Goal: Task Accomplishment & Management: Manage account settings

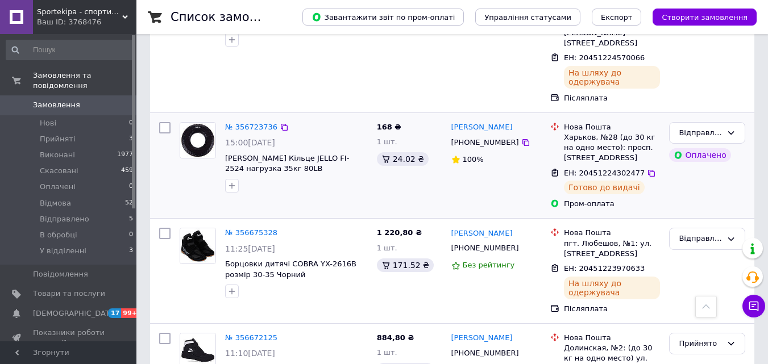
scroll to position [398, 0]
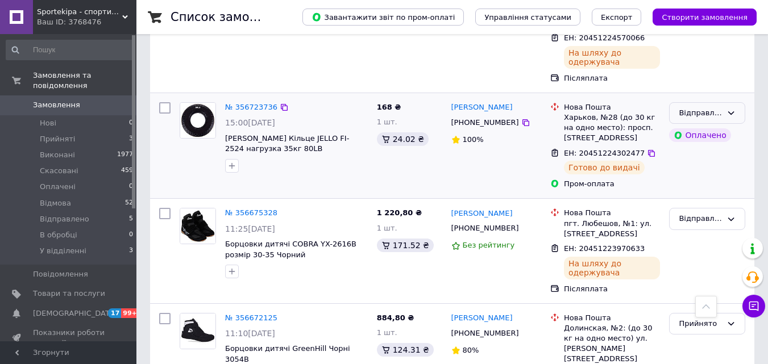
click at [728, 109] on icon at bounding box center [730, 113] width 9 height 9
click at [720, 200] on li "У відділенні" at bounding box center [706, 210] width 75 height 21
click at [55, 308] on span "[DEMOGRAPHIC_DATA]" at bounding box center [75, 313] width 84 height 10
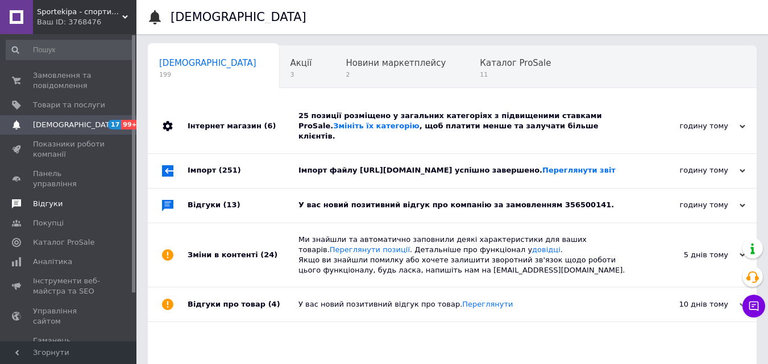
click at [26, 199] on span at bounding box center [16, 204] width 33 height 10
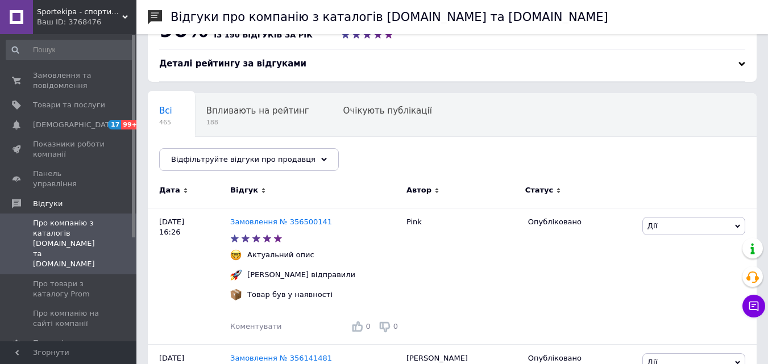
scroll to position [57, 0]
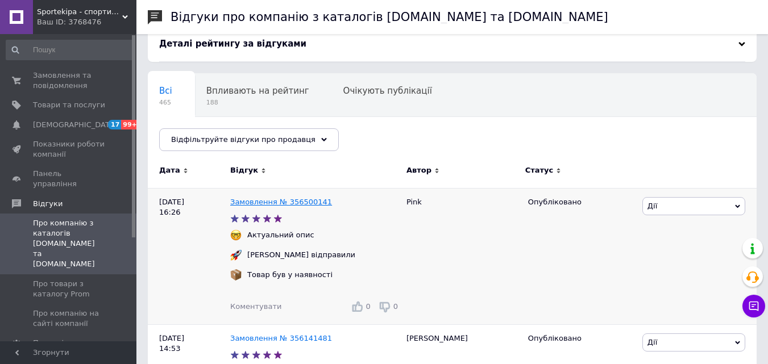
click at [291, 203] on link "Замовлення № 356500141" at bounding box center [281, 202] width 102 height 9
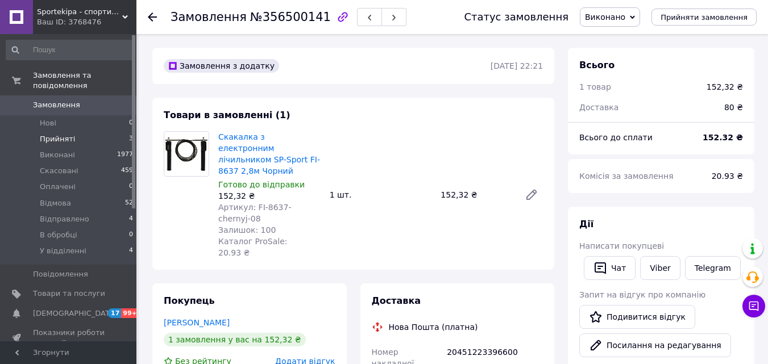
click at [60, 134] on span "Прийняті" at bounding box center [57, 139] width 35 height 10
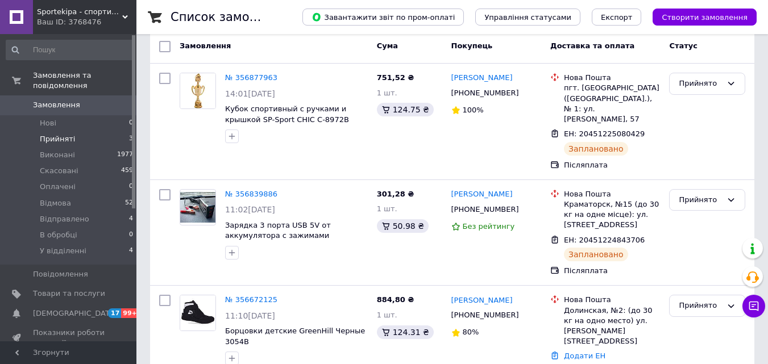
scroll to position [104, 0]
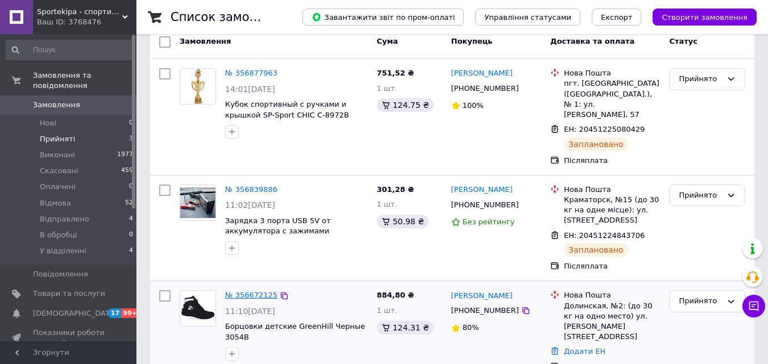
click at [257, 291] on link "№ 356672125" at bounding box center [251, 295] width 52 height 9
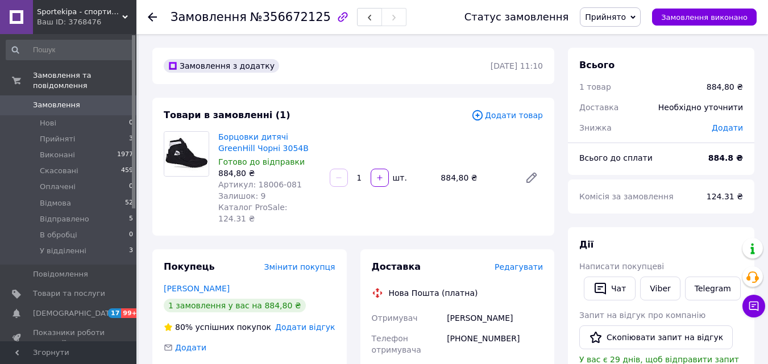
click at [626, 15] on span "Прийнято" at bounding box center [605, 16] width 41 height 9
click at [620, 59] on li "Скасовано" at bounding box center [610, 56] width 61 height 17
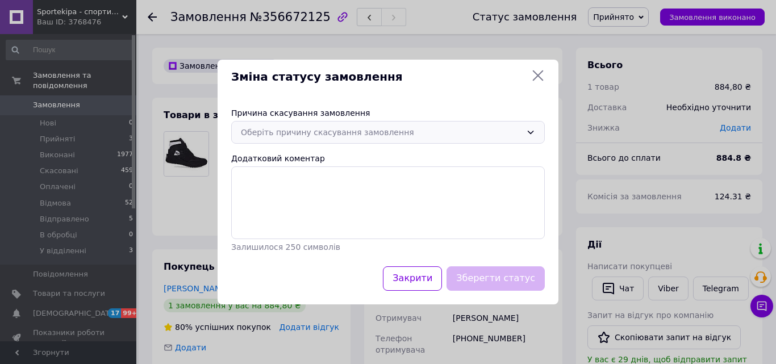
click at [362, 132] on div "Оберіть причину скасування замовлення" at bounding box center [381, 132] width 281 height 12
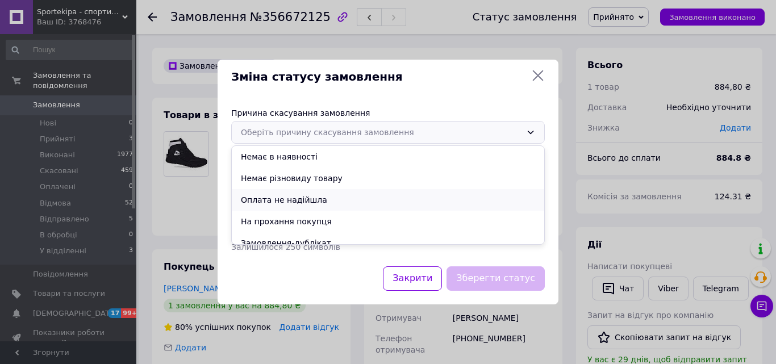
click at [339, 200] on li "Оплата не надійшла" at bounding box center [388, 200] width 312 height 22
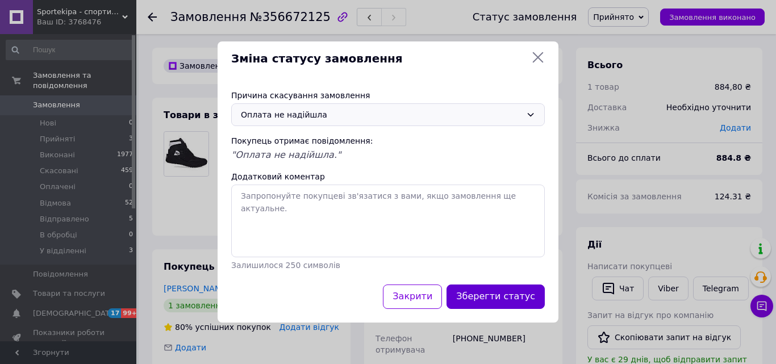
click at [504, 297] on button "Зберегти статус" at bounding box center [496, 297] width 98 height 24
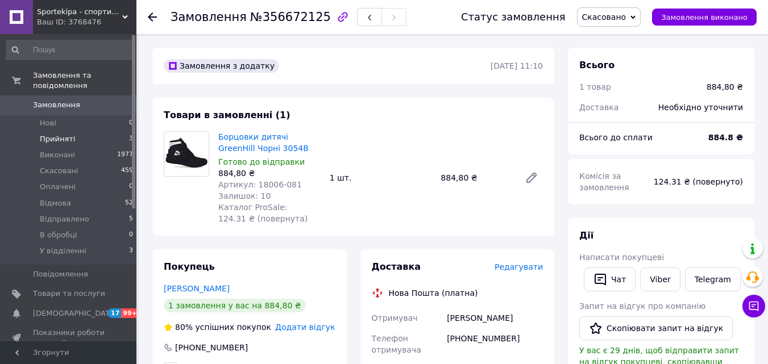
click at [64, 134] on span "Прийняті" at bounding box center [57, 139] width 35 height 10
